Goal: Task Accomplishment & Management: Manage account settings

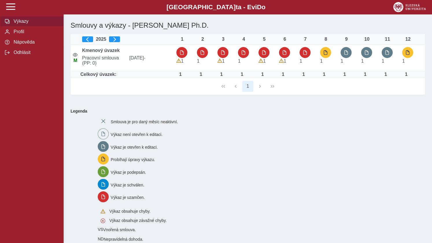
click at [327, 54] on span "button" at bounding box center [325, 52] width 5 height 5
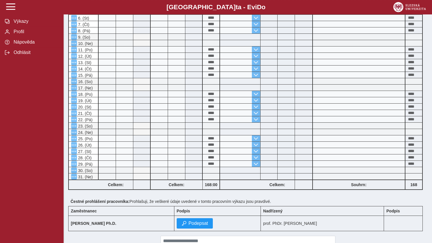
scroll to position [187, 0]
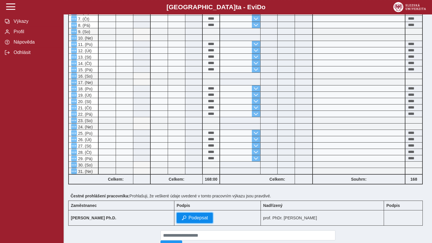
click at [208, 220] on span "Podepsat" at bounding box center [198, 218] width 20 height 5
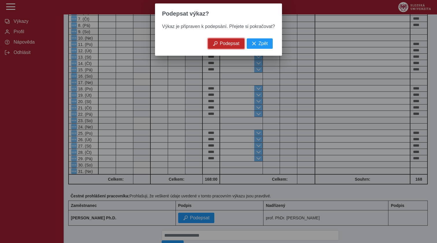
click at [226, 46] on span "Podepsat" at bounding box center [230, 43] width 20 height 5
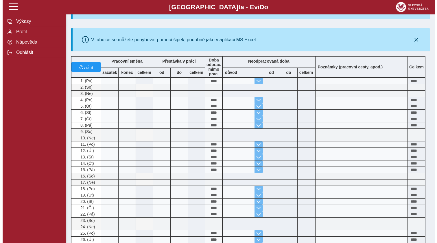
scroll to position [0, 0]
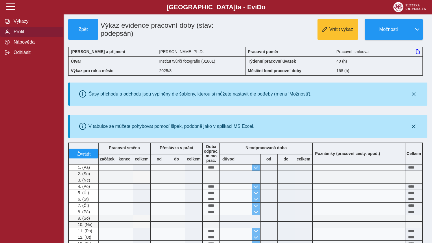
click at [18, 34] on span "Profil" at bounding box center [35, 31] width 47 height 5
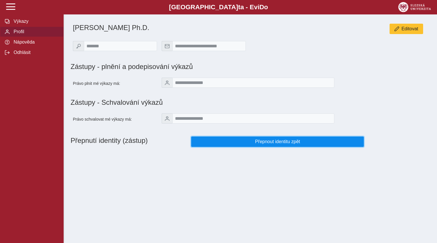
click at [268, 144] on span "Přepnout identitu zpět" at bounding box center [277, 141] width 163 height 5
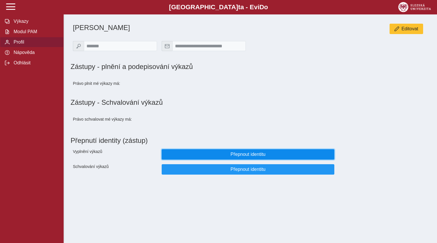
click at [243, 157] on span "Přepnout identitu" at bounding box center [247, 154] width 163 height 5
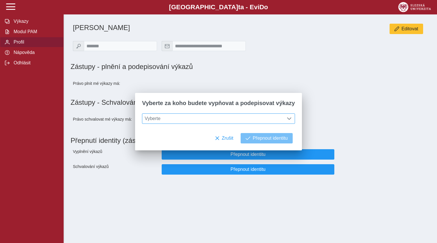
click at [287, 119] on span at bounding box center [289, 118] width 5 height 5
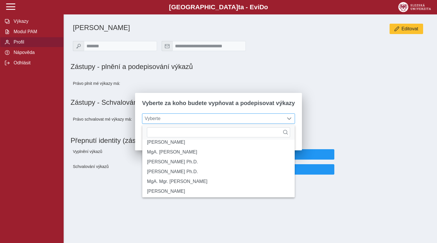
scroll to position [86, 0]
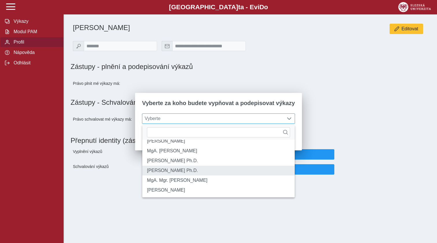
click at [178, 170] on li "[PERSON_NAME] Ph.D." at bounding box center [218, 171] width 152 height 10
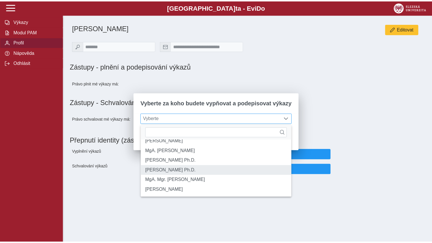
scroll to position [3, 24]
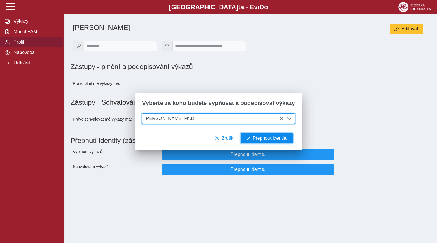
click at [254, 138] on span "Přepnout identitu" at bounding box center [269, 138] width 35 height 5
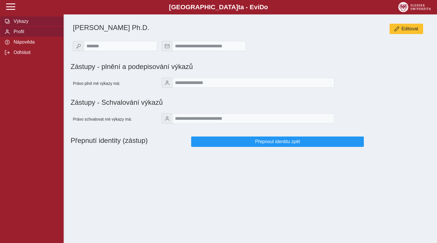
click at [18, 24] on span "Výkazy" at bounding box center [35, 21] width 47 height 5
